Goal: Use online tool/utility: Utilize a website feature to perform a specific function

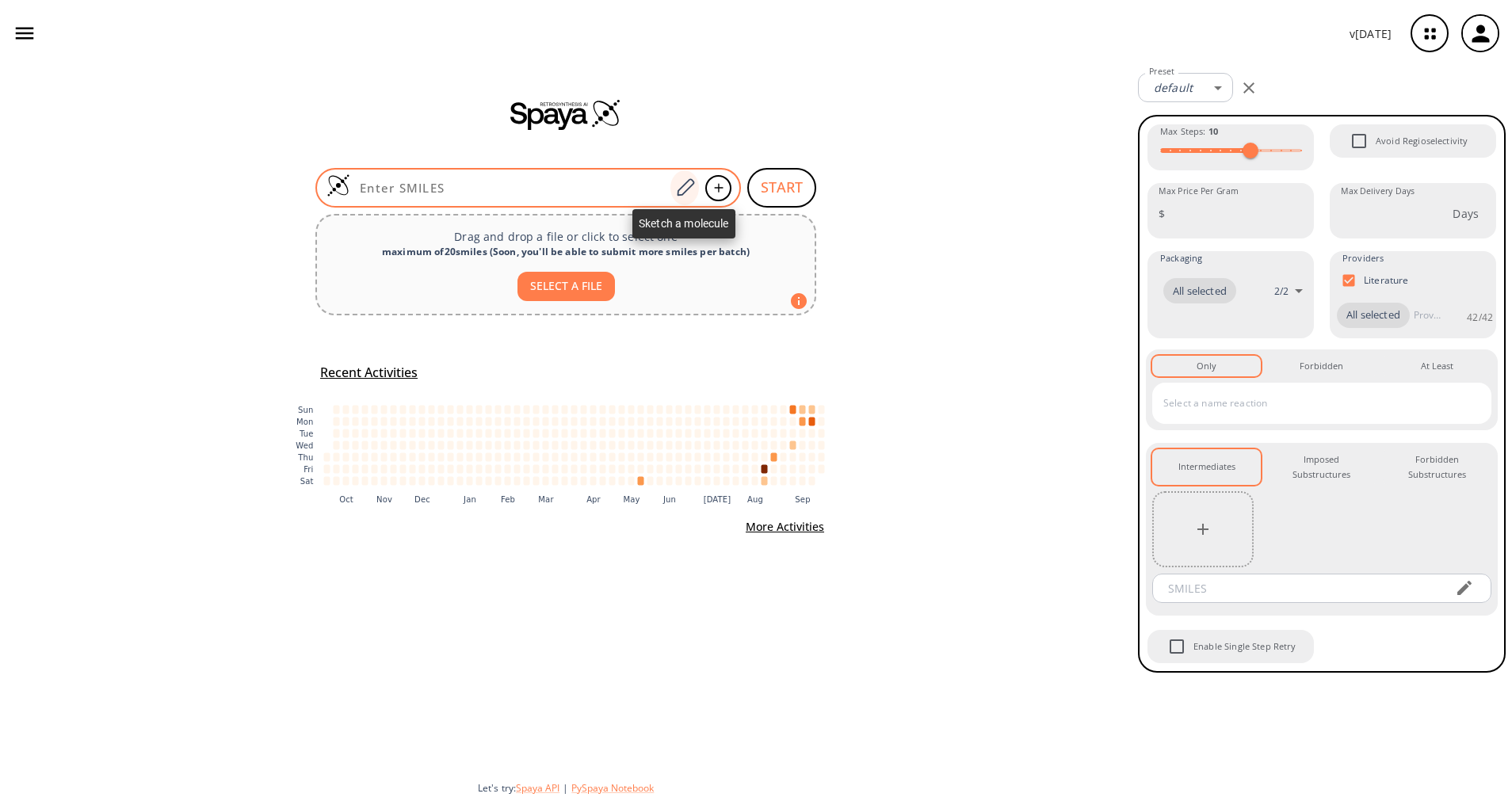
click at [677, 185] on icon at bounding box center [685, 187] width 22 height 21
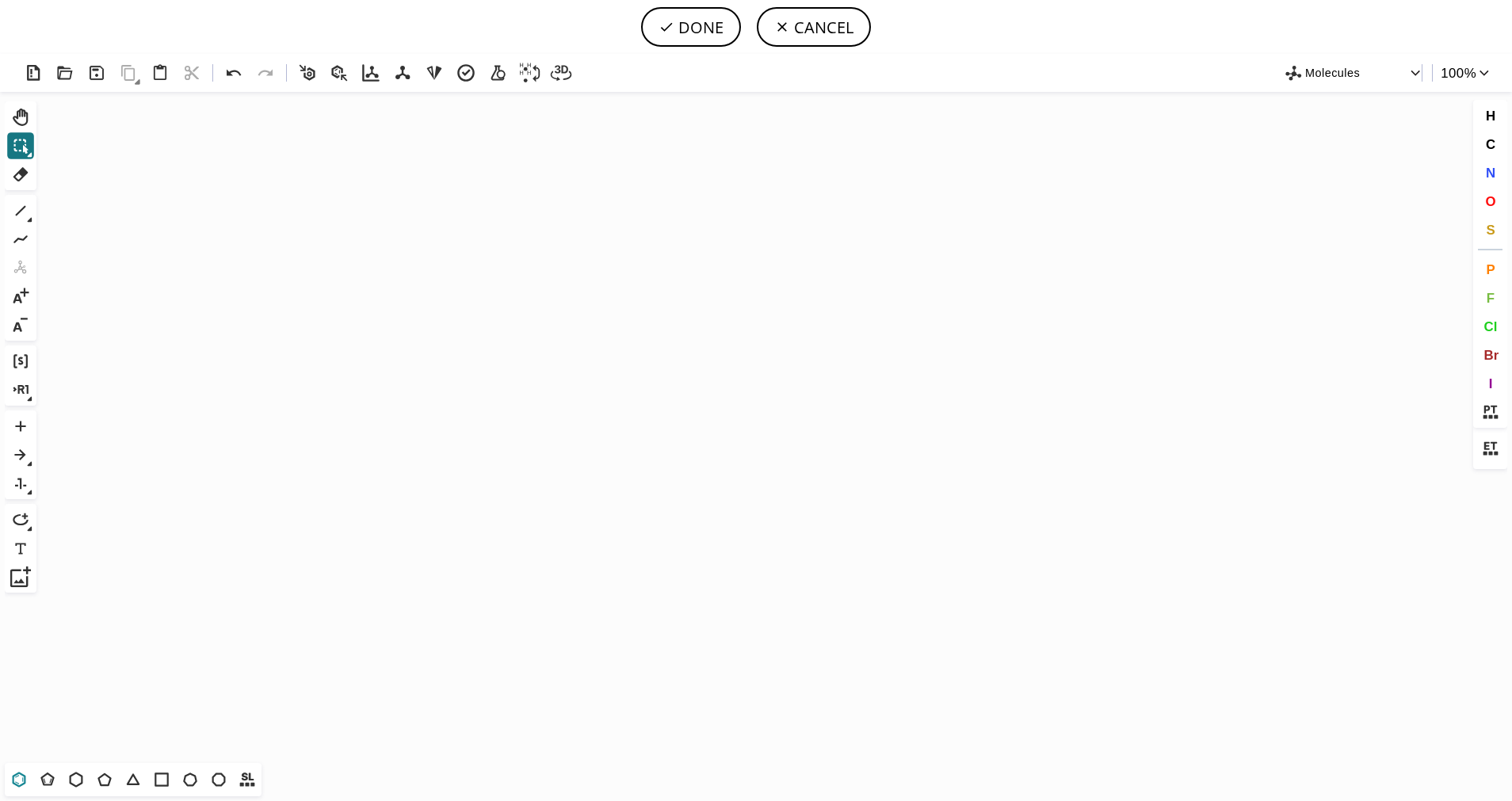
click at [19, 785] on icon at bounding box center [18, 779] width 21 height 21
click at [490, 415] on icon "Created with [PERSON_NAME] 2.3.0" at bounding box center [756, 427] width 1426 height 671
click at [97, 782] on icon at bounding box center [104, 779] width 21 height 21
click at [27, 217] on icon at bounding box center [29, 220] width 6 height 6
click at [85, 212] on icon at bounding box center [82, 211] width 17 height 17
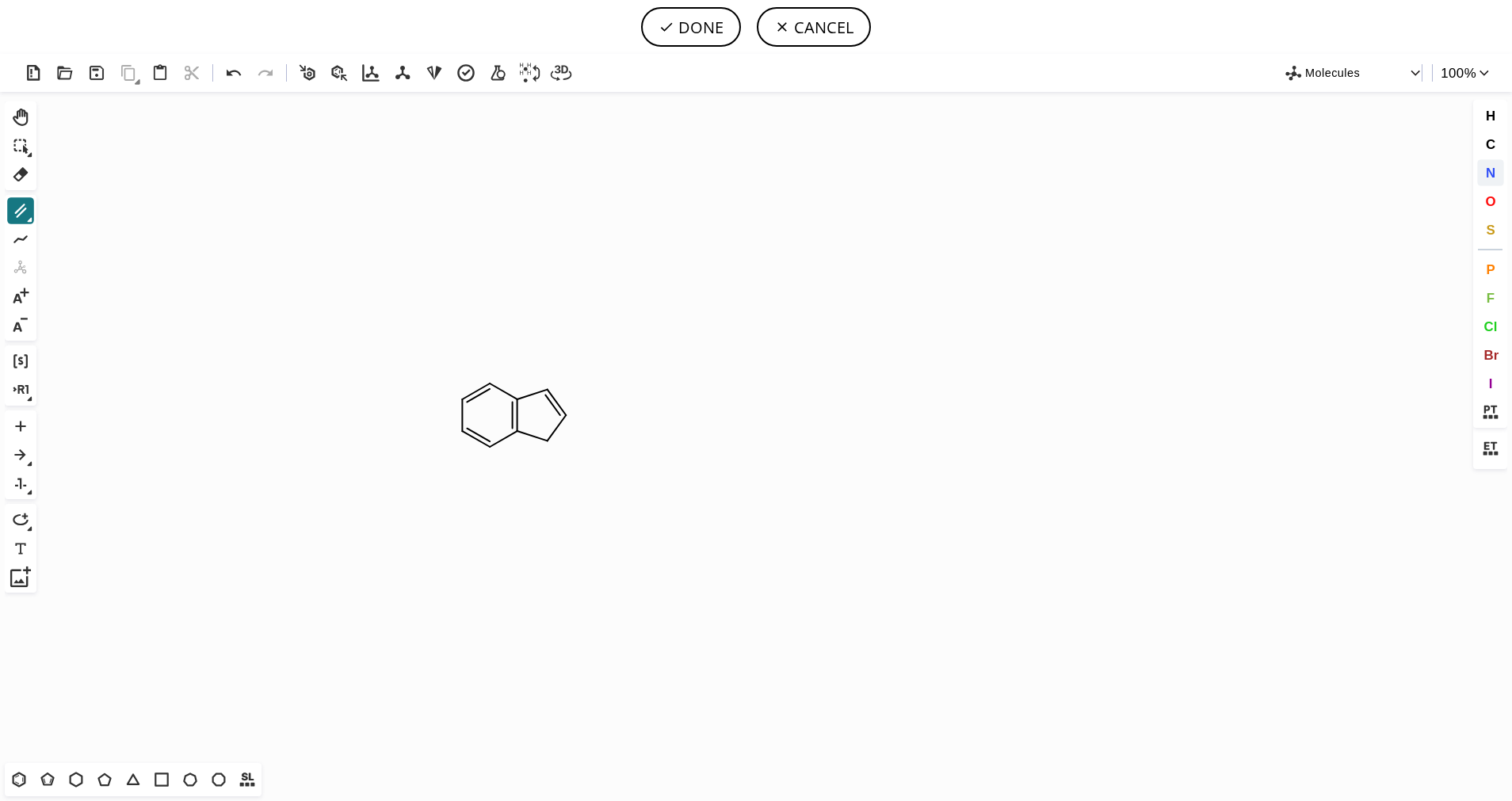
click at [1487, 176] on span "N" at bounding box center [1490, 172] width 9 height 15
click at [554, 440] on tspan "N" at bounding box center [555, 441] width 8 height 12
click at [1495, 235] on span "S" at bounding box center [1490, 230] width 8 height 15
click at [555, 440] on tspan "S" at bounding box center [558, 442] width 7 height 12
click at [25, 211] on icon at bounding box center [20, 210] width 21 height 21
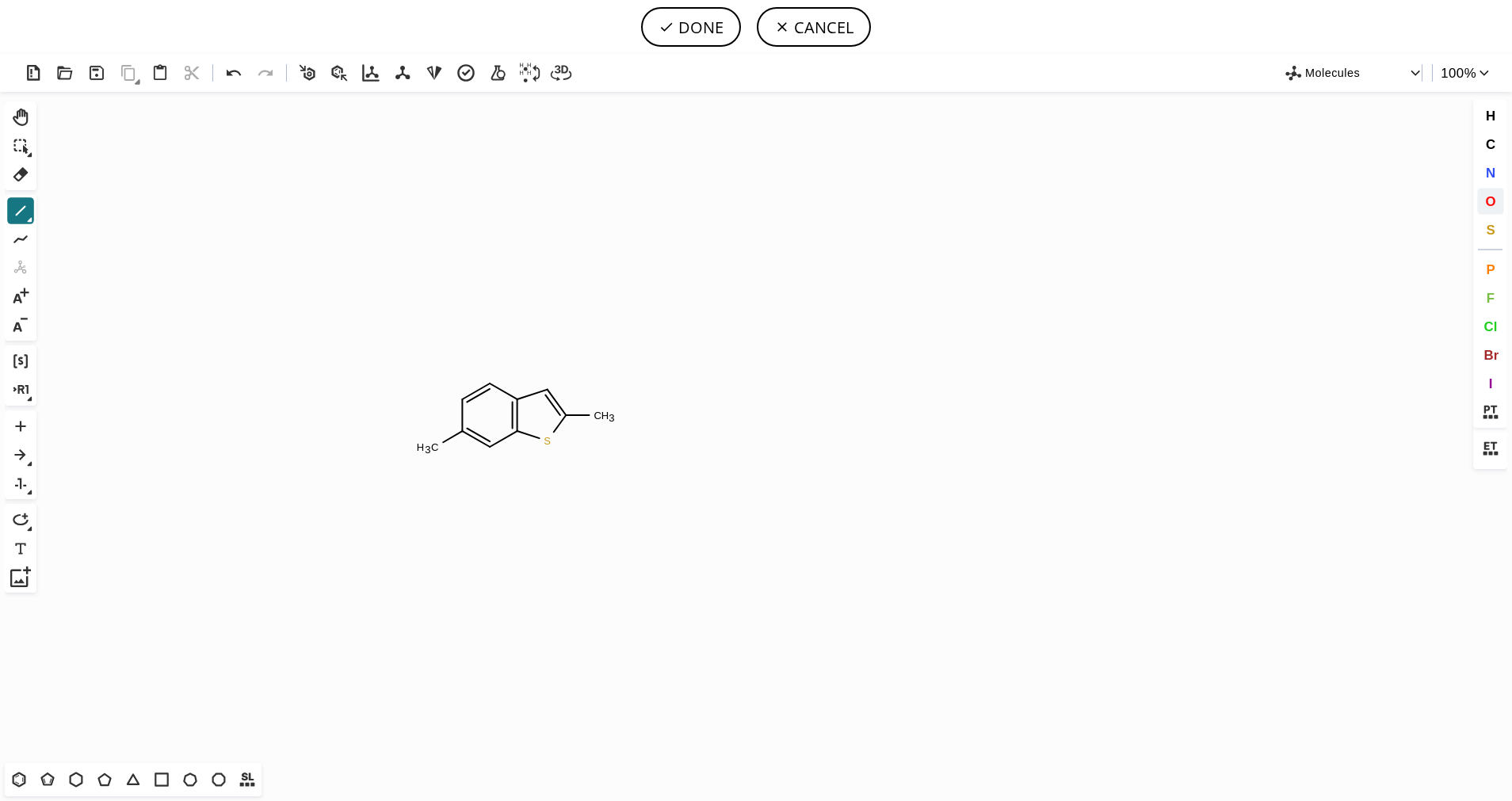
click at [1486, 207] on span "O" at bounding box center [1490, 200] width 10 height 15
click at [429, 451] on tspan "O" at bounding box center [429, 451] width 8 height 12
click at [1497, 175] on button "N" at bounding box center [1490, 172] width 27 height 27
click at [488, 443] on tspan "N" at bounding box center [488, 444] width 8 height 12
click at [23, 208] on icon at bounding box center [21, 211] width 10 height 10
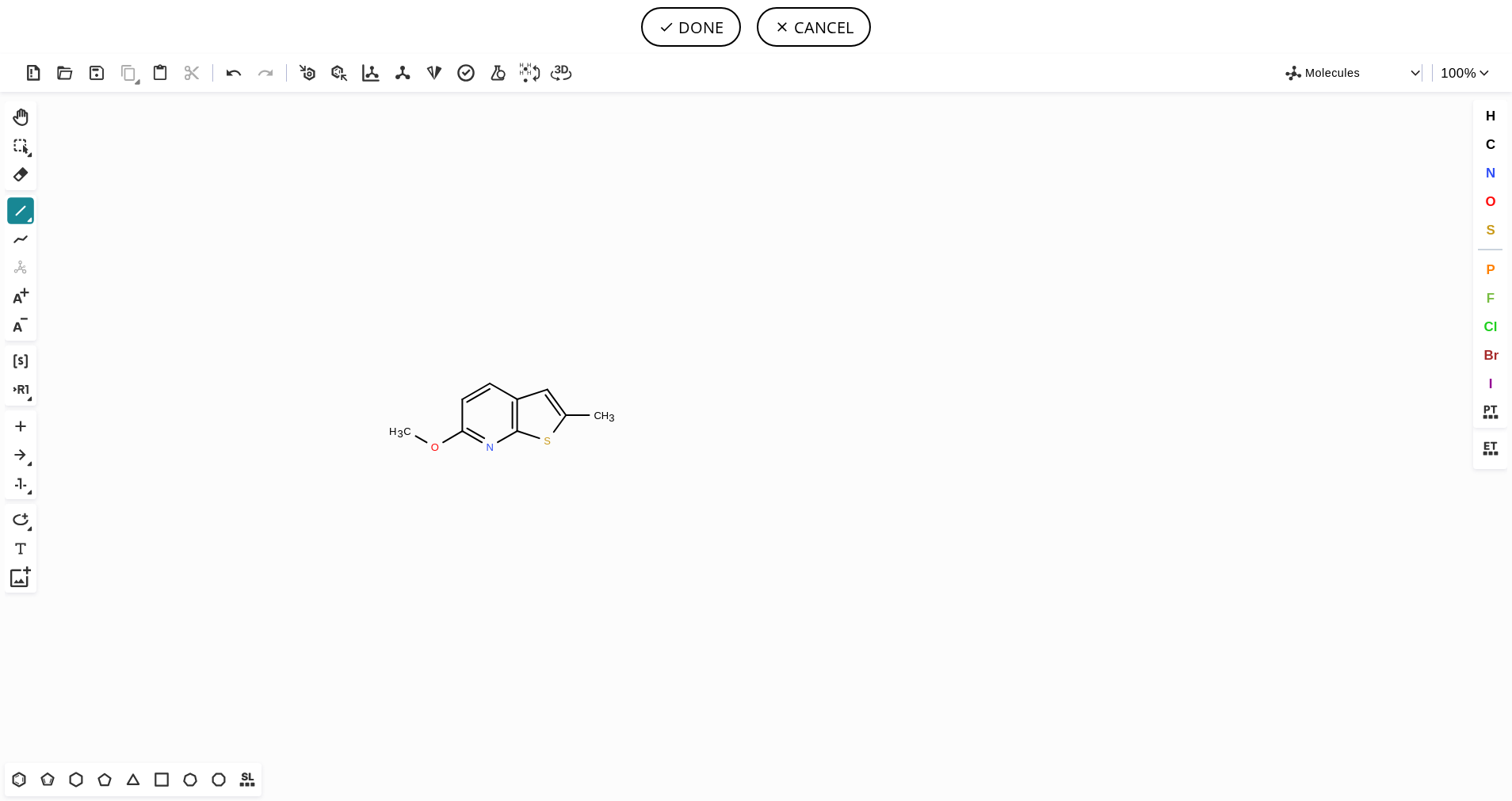
click at [26, 208] on icon at bounding box center [20, 210] width 21 height 21
click at [76, 205] on icon at bounding box center [82, 211] width 17 height 17
click at [1487, 196] on span "O" at bounding box center [1490, 200] width 10 height 15
click at [613, 447] on tspan "O" at bounding box center [614, 447] width 8 height 12
click at [15, 206] on icon at bounding box center [20, 210] width 21 height 21
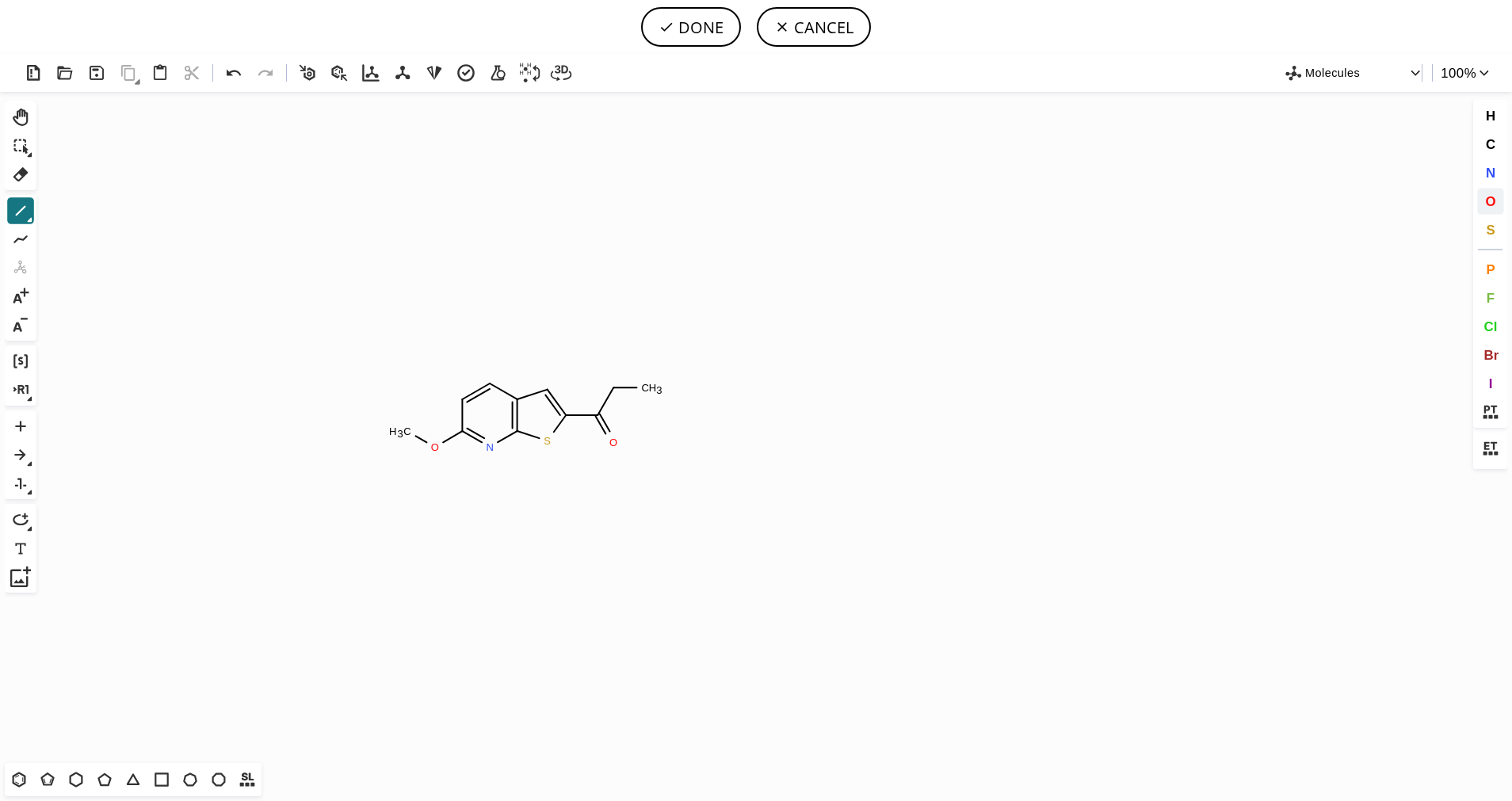
click at [1485, 193] on button "O" at bounding box center [1490, 201] width 27 height 27
click at [612, 390] on tspan "O" at bounding box center [612, 391] width 8 height 12
click at [695, 33] on button "DONE" at bounding box center [691, 27] width 100 height 40
type input "C1C(OC)=NC2SC(C(OC)=O)=CC=2C=1"
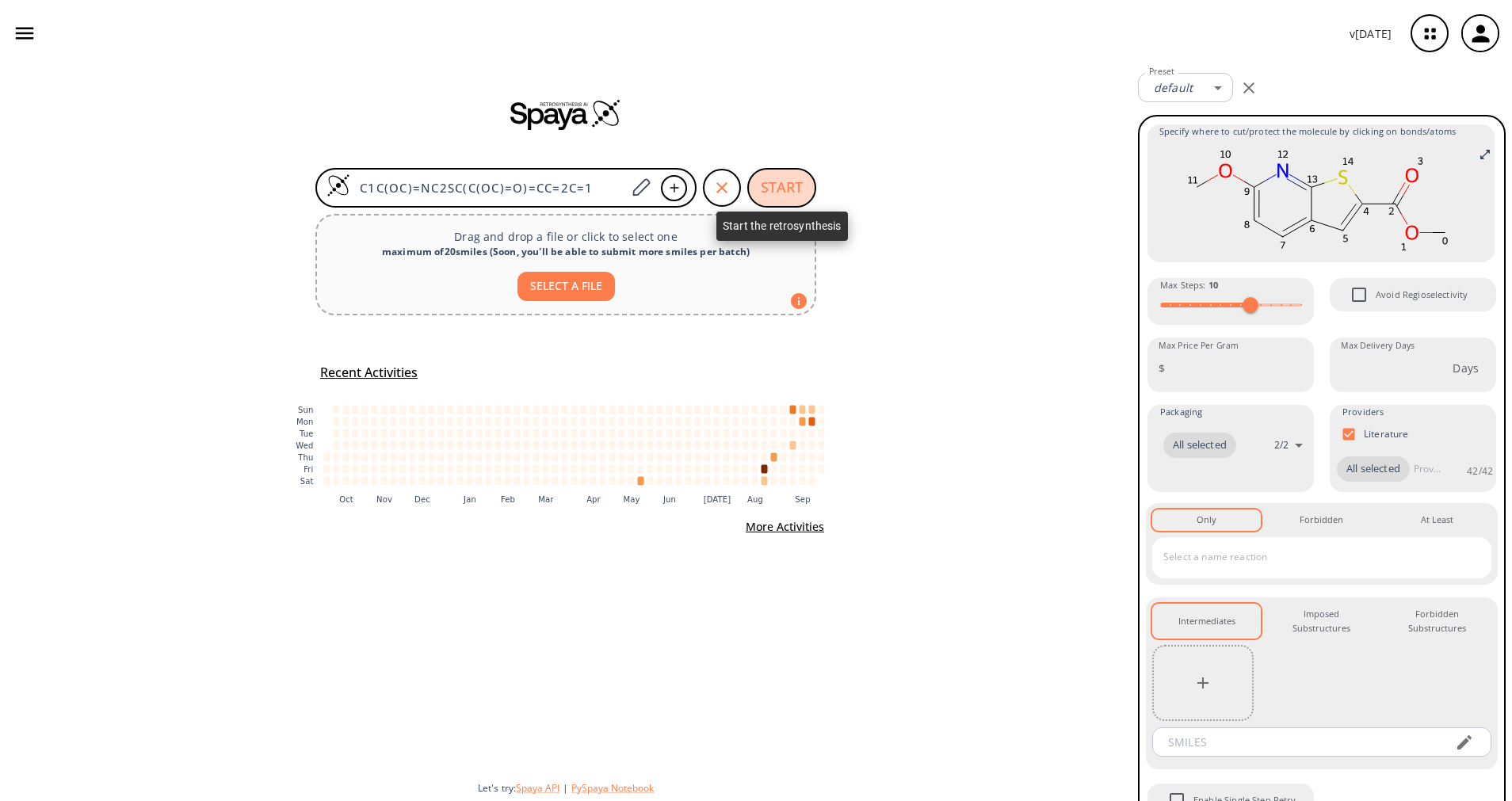
click at [783, 186] on button "START" at bounding box center [781, 188] width 69 height 40
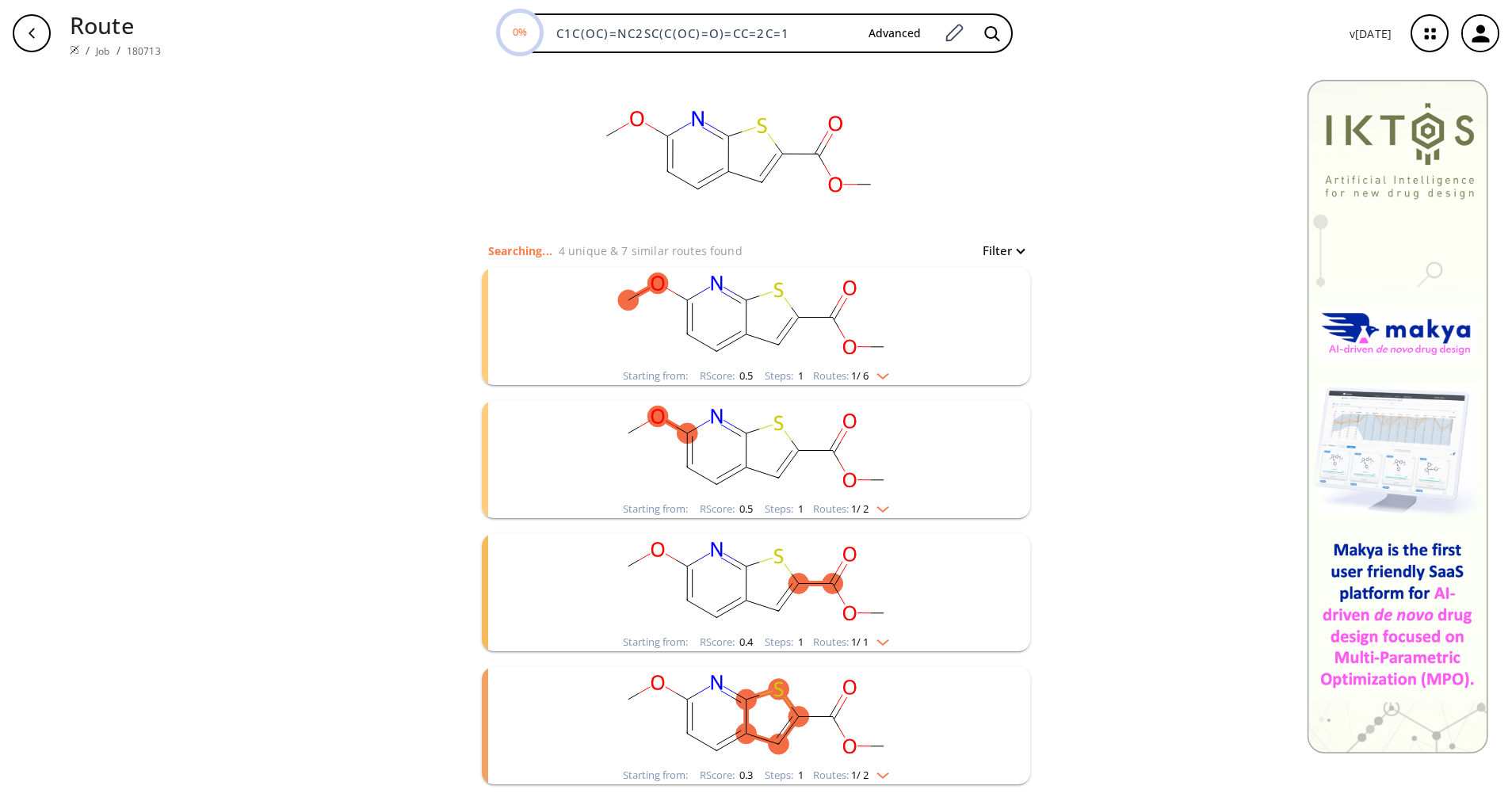
click at [850, 366] on rect "clusters" at bounding box center [756, 317] width 412 height 99
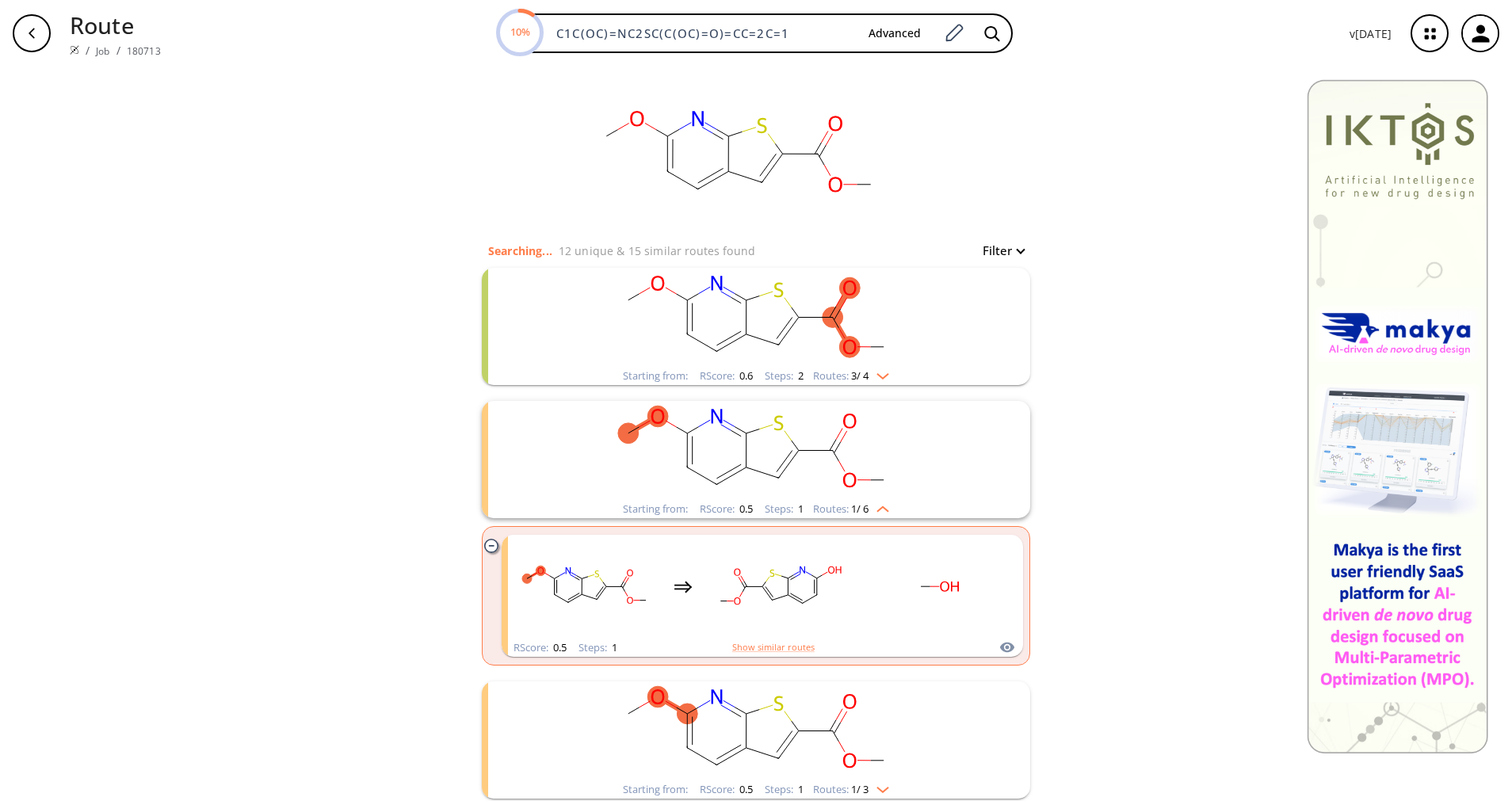
click at [868, 390] on li "Starting from: RScore : 0.6 Steps : 2 Routes: 3 / 4" at bounding box center [756, 326] width 548 height 133
click at [869, 377] on img "clusters" at bounding box center [879, 373] width 21 height 12
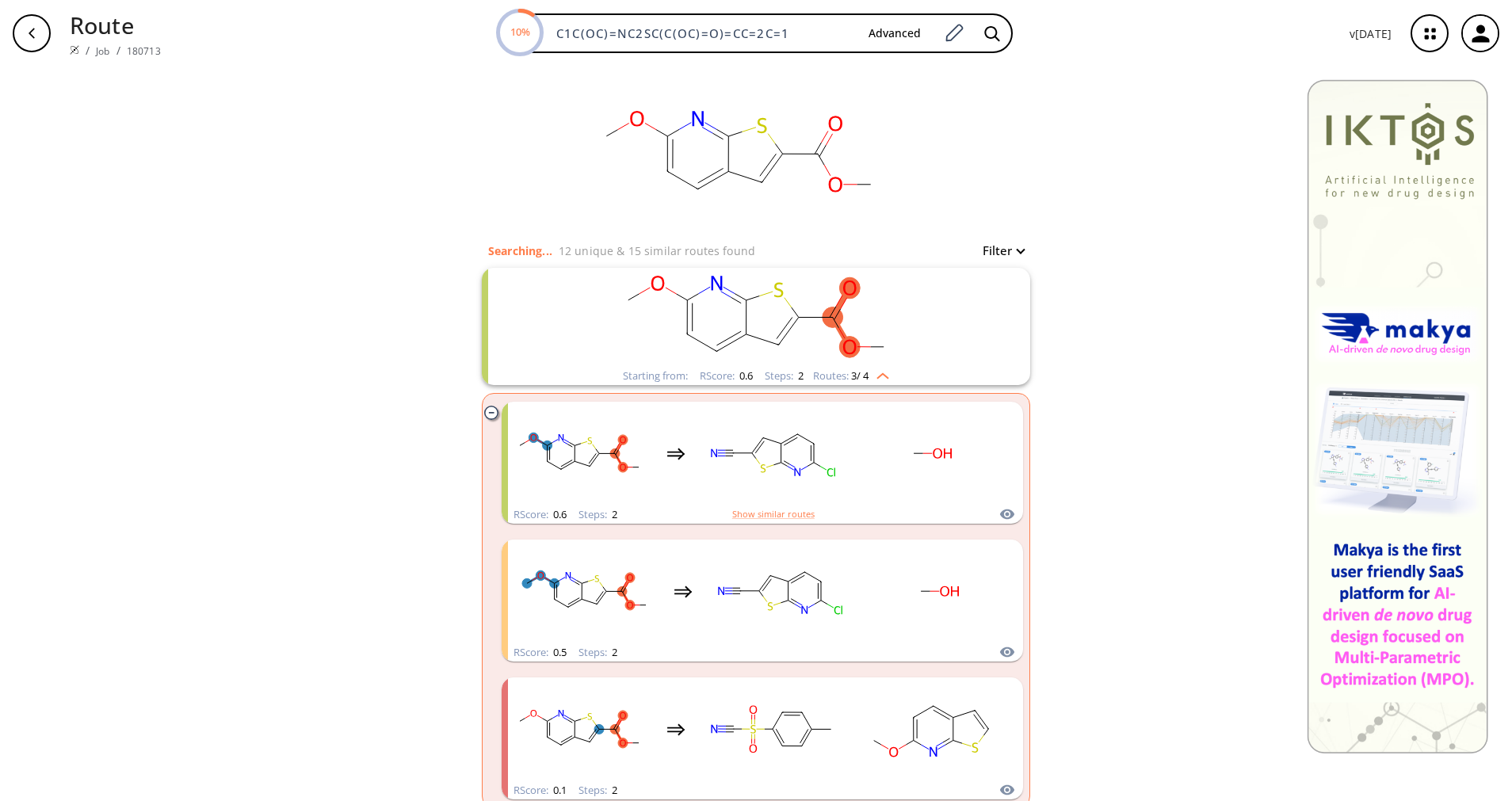
click at [869, 377] on img "clusters" at bounding box center [879, 373] width 21 height 12
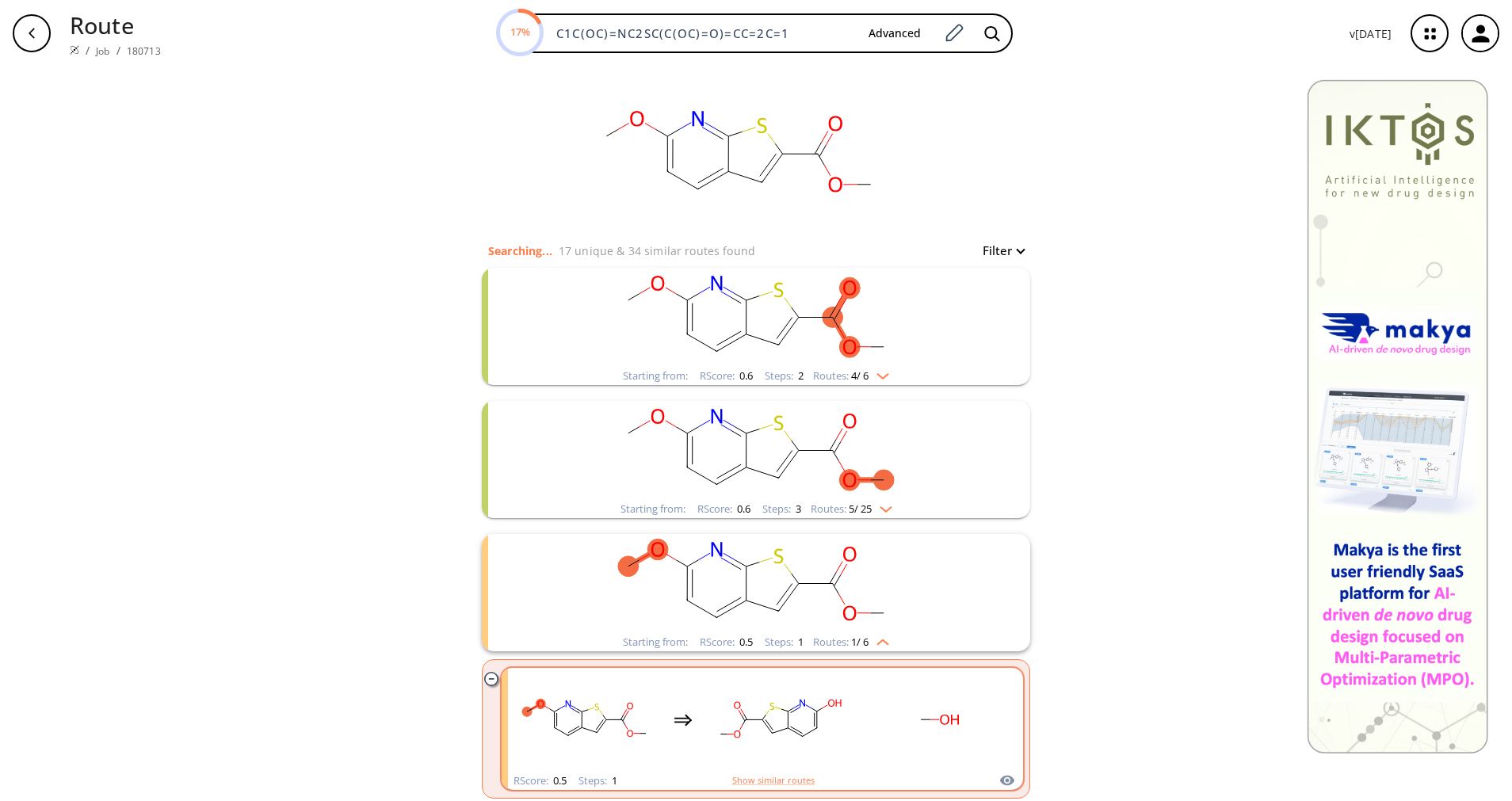
click at [873, 739] on rect "clusters" at bounding box center [938, 719] width 142 height 99
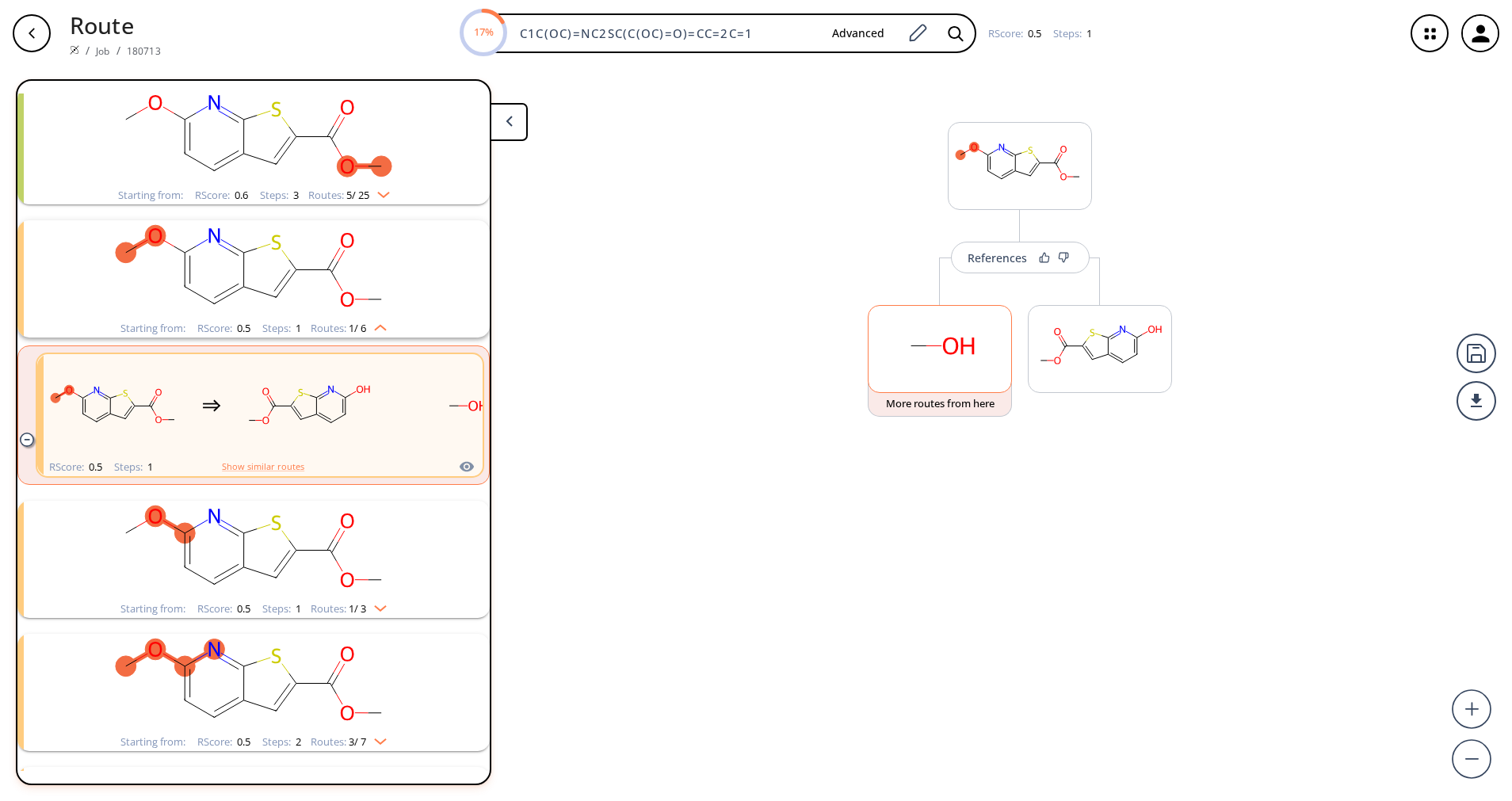
scroll to position [303, 0]
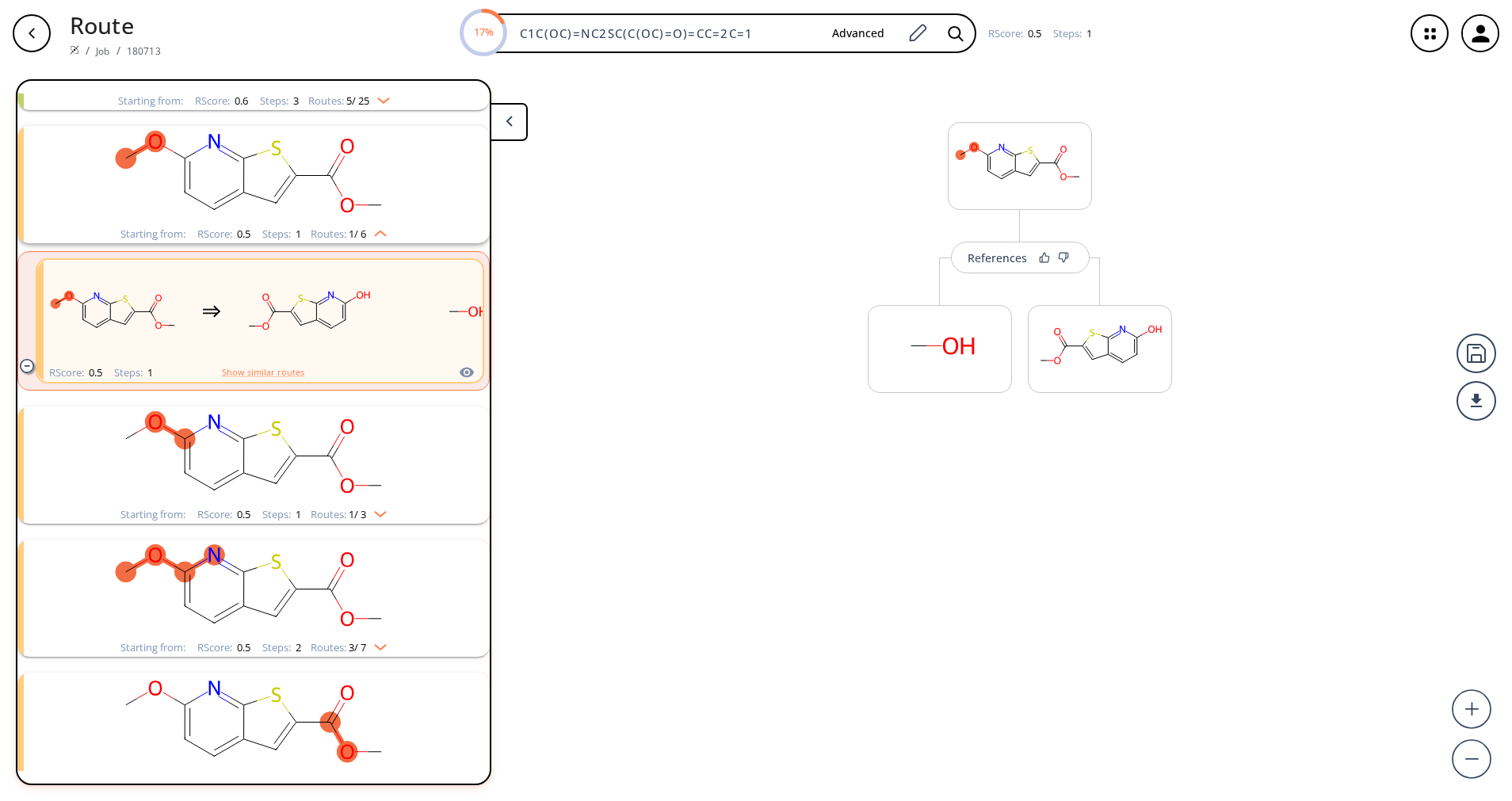
click at [994, 286] on div "More routes from here" at bounding box center [939, 340] width 160 height 167
click at [996, 275] on div "More routes from here" at bounding box center [939, 346] width 160 height 178
click at [998, 268] on button "References" at bounding box center [1020, 257] width 139 height 32
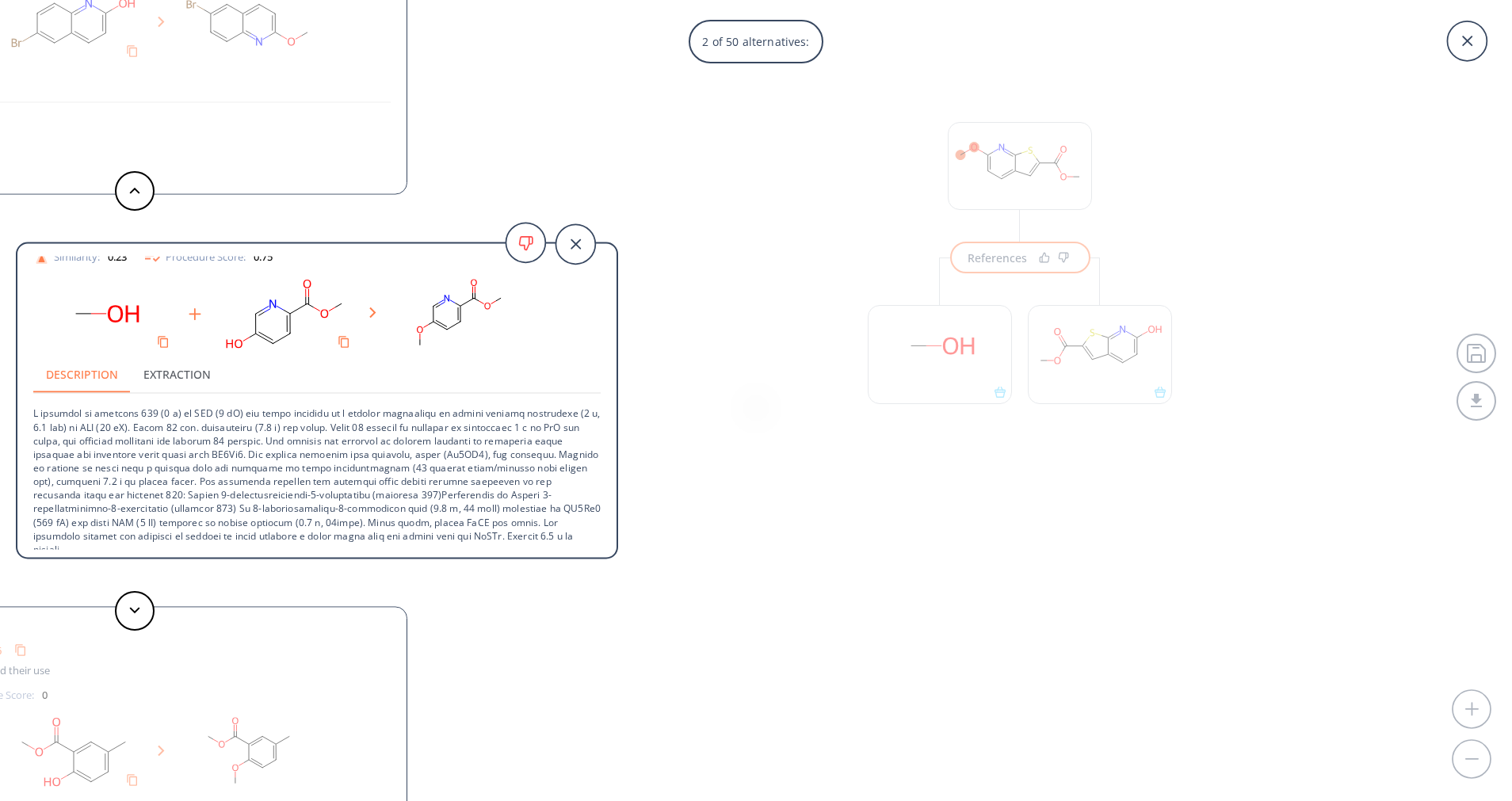
scroll to position [84, 0]
